Goal: Information Seeking & Learning: Find specific fact

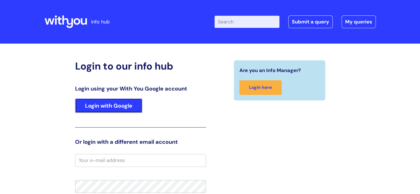
click at [109, 102] on link "Login with Google" at bounding box center [108, 105] width 67 height 14
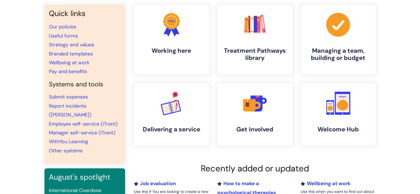
scroll to position [46, 0]
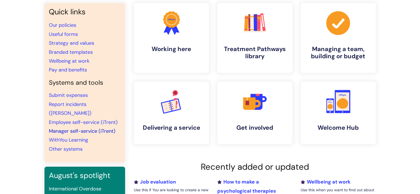
click at [87, 128] on link "Manager self-service (iTrent)" at bounding box center [82, 131] width 66 height 7
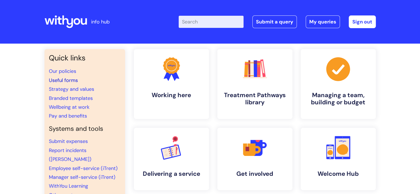
click at [65, 80] on link "Useful forms" at bounding box center [63, 80] width 29 height 7
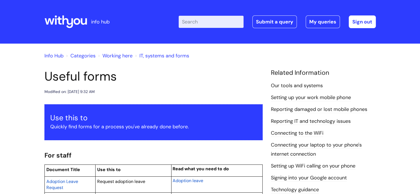
click at [217, 21] on input "Enter your search term here..." at bounding box center [210, 22] width 65 height 12
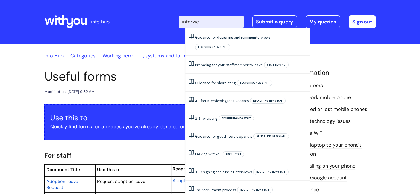
type input "interview"
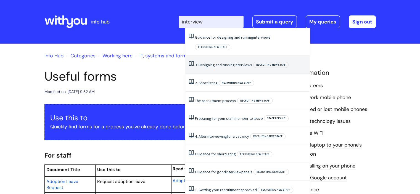
click at [221, 62] on link "3. Designing and running interviews" at bounding box center [223, 64] width 57 height 5
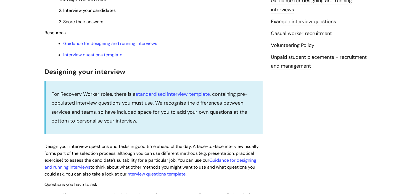
scroll to position [181, 0]
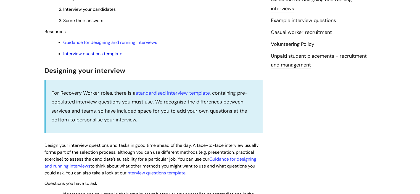
click at [106, 56] on link "Interview questions template" at bounding box center [92, 54] width 59 height 6
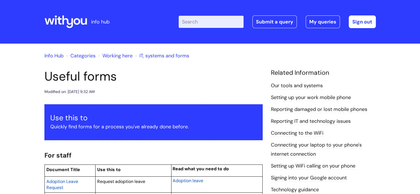
click at [207, 18] on input "Enter your search term here..." at bounding box center [210, 22] width 65 height 12
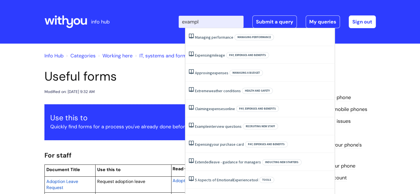
type input "example"
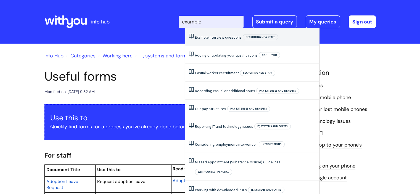
click at [220, 37] on link "Example interview questions" at bounding box center [218, 37] width 47 height 5
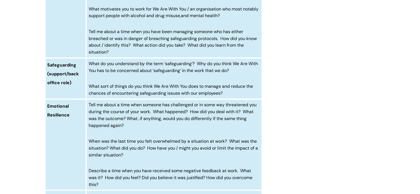
scroll to position [444, 0]
